Goal: Complete application form

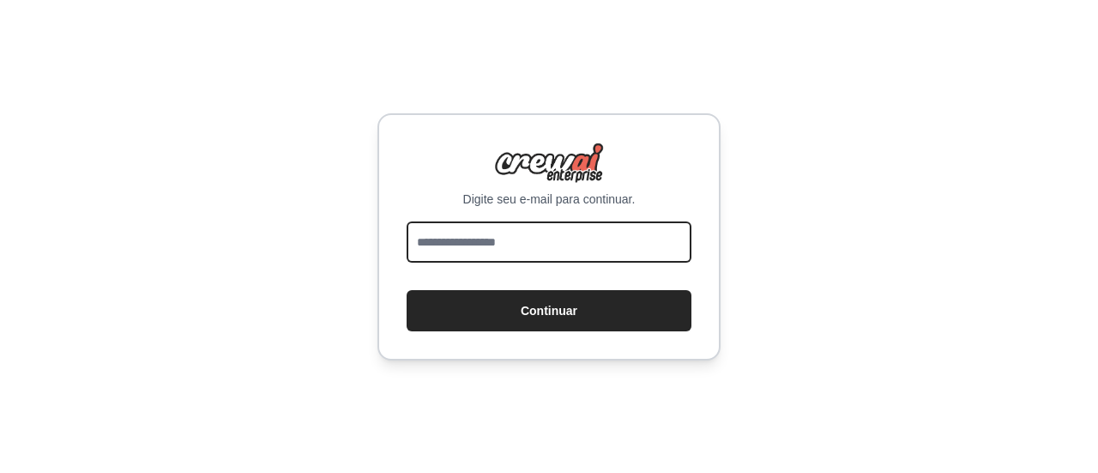
click at [487, 250] on input "email" at bounding box center [549, 241] width 285 height 41
type input "**********"
click at [407, 290] on button "Continuar" at bounding box center [549, 310] width 285 height 41
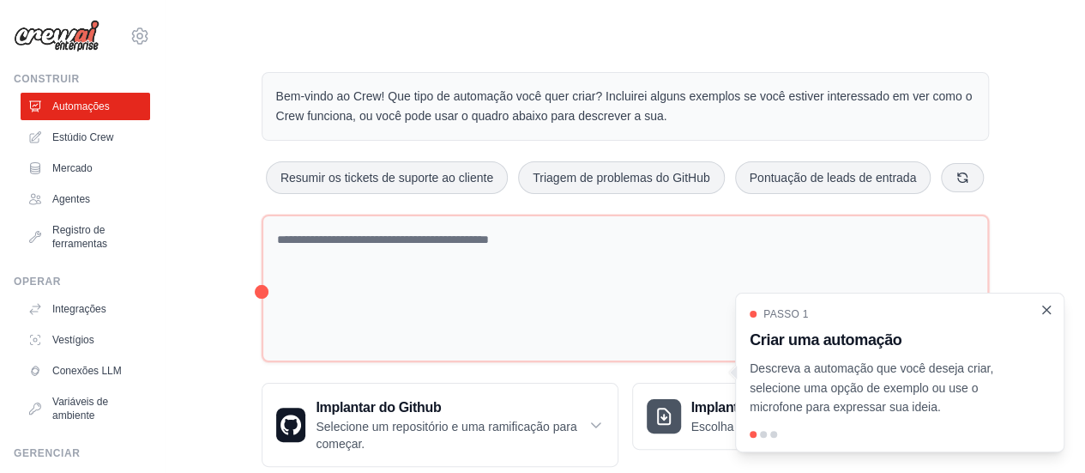
click at [1046, 310] on icon "Passo a passo detalhado" at bounding box center [1047, 309] width 8 height 8
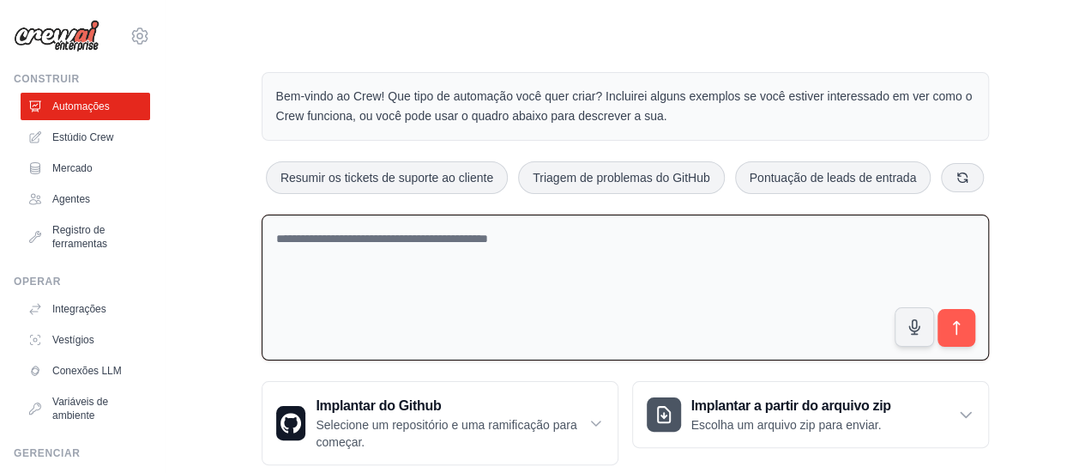
click at [512, 248] on textarea at bounding box center [625, 287] width 727 height 147
click at [464, 262] on textarea at bounding box center [625, 287] width 727 height 147
click at [563, 241] on textarea at bounding box center [625, 287] width 727 height 147
click at [329, 240] on textarea at bounding box center [625, 287] width 727 height 147
click at [343, 241] on textarea at bounding box center [625, 287] width 727 height 147
